Goal: Information Seeking & Learning: Learn about a topic

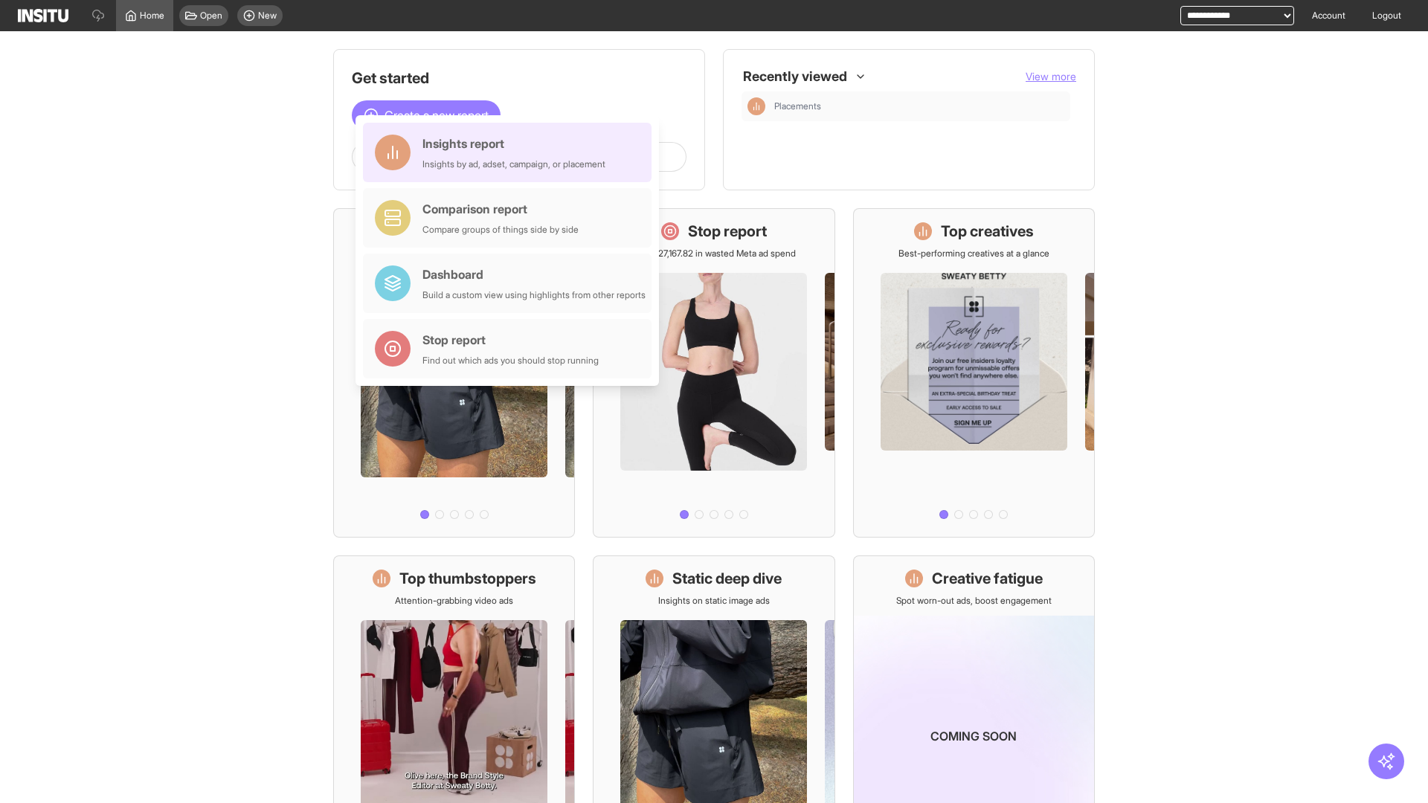
click at [511, 152] on div "Insights report Insights by ad, adset, campaign, or placement" at bounding box center [513, 153] width 183 height 36
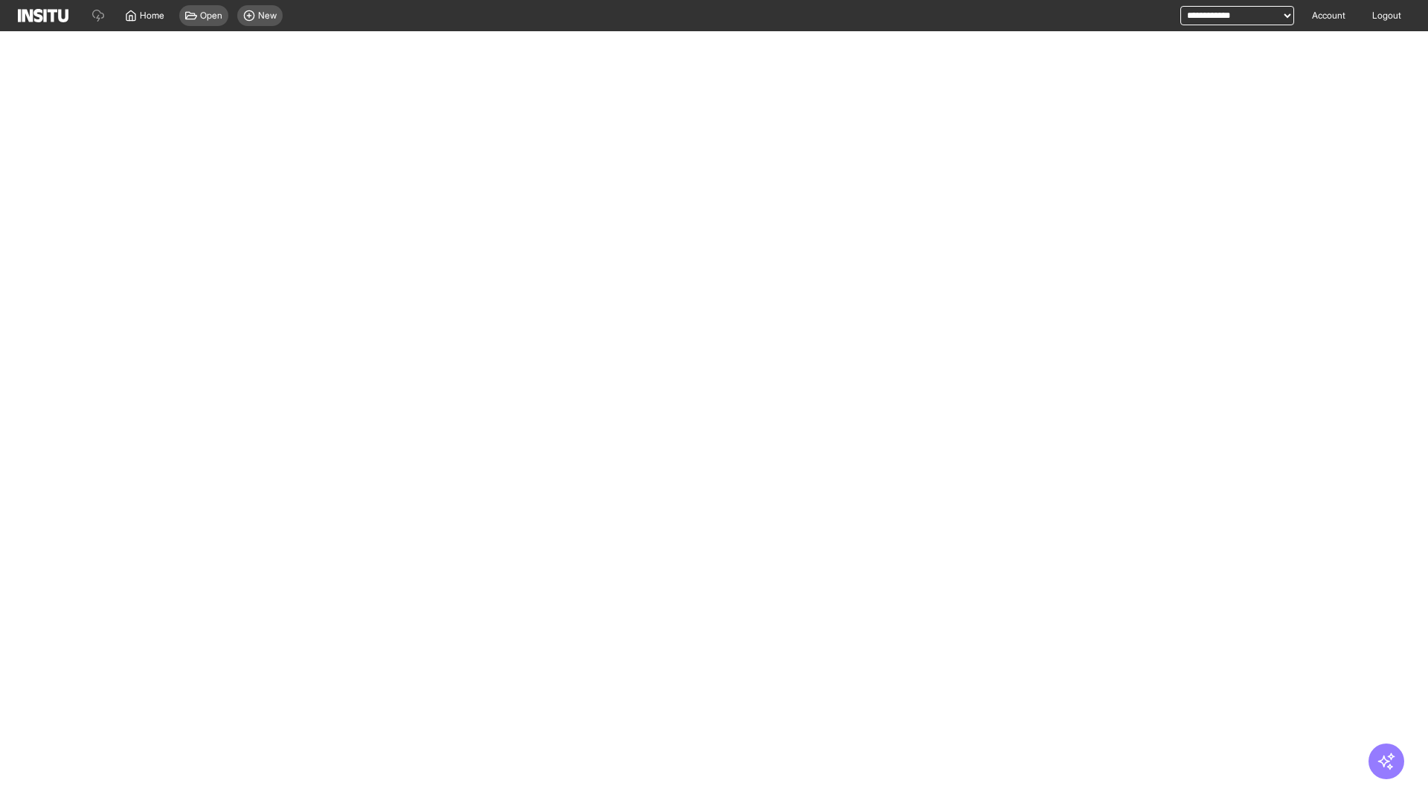
select select "**"
